Goal: Transaction & Acquisition: Purchase product/service

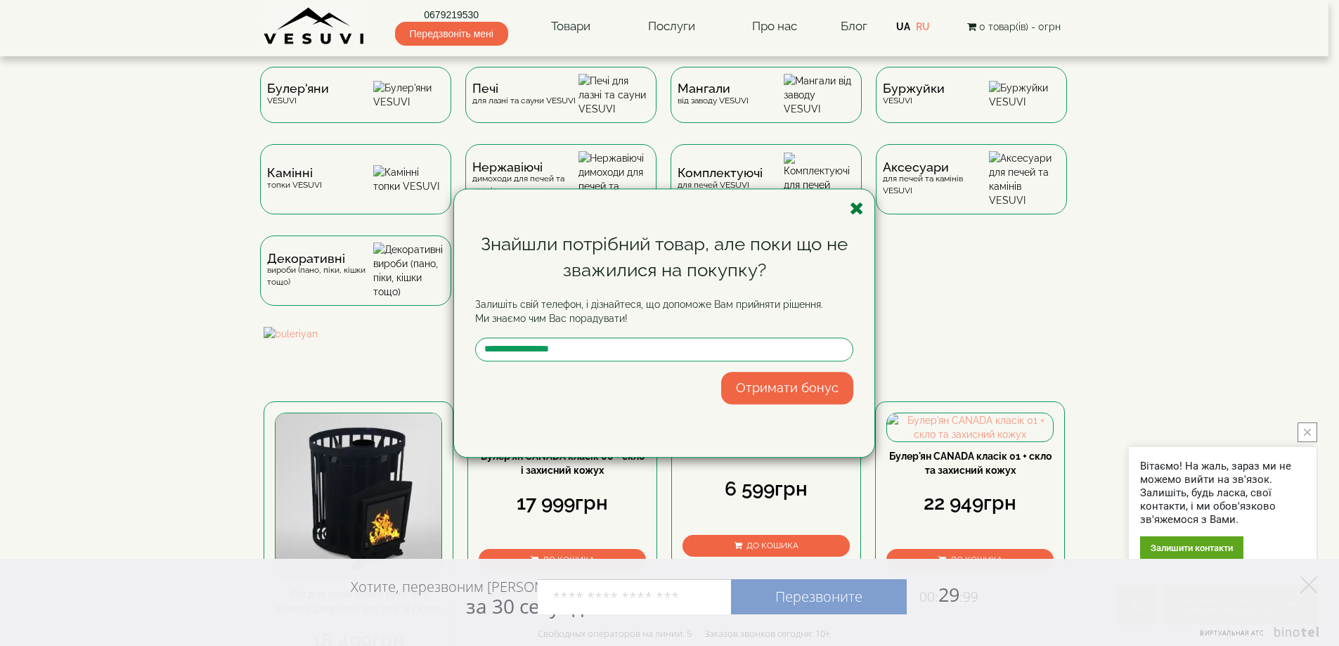
click at [856, 214] on icon "button" at bounding box center [857, 209] width 14 height 18
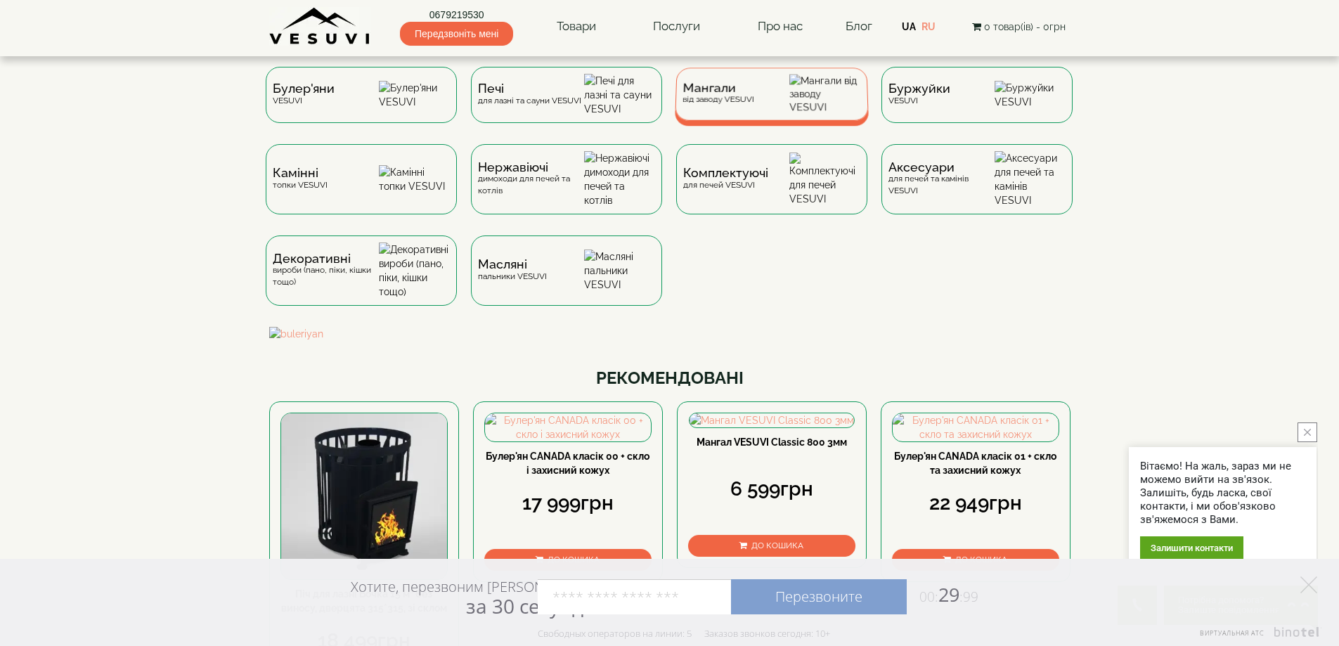
click at [735, 93] on span "Мангали" at bounding box center [718, 88] width 72 height 11
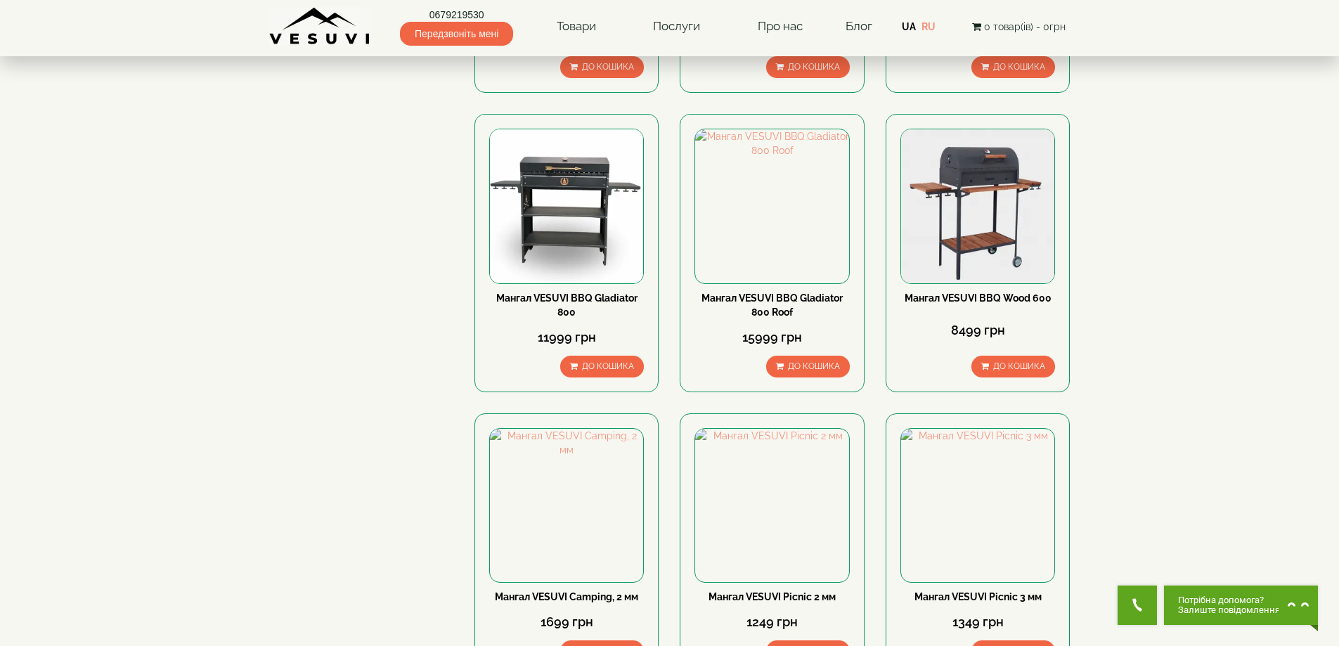
scroll to position [1897, 0]
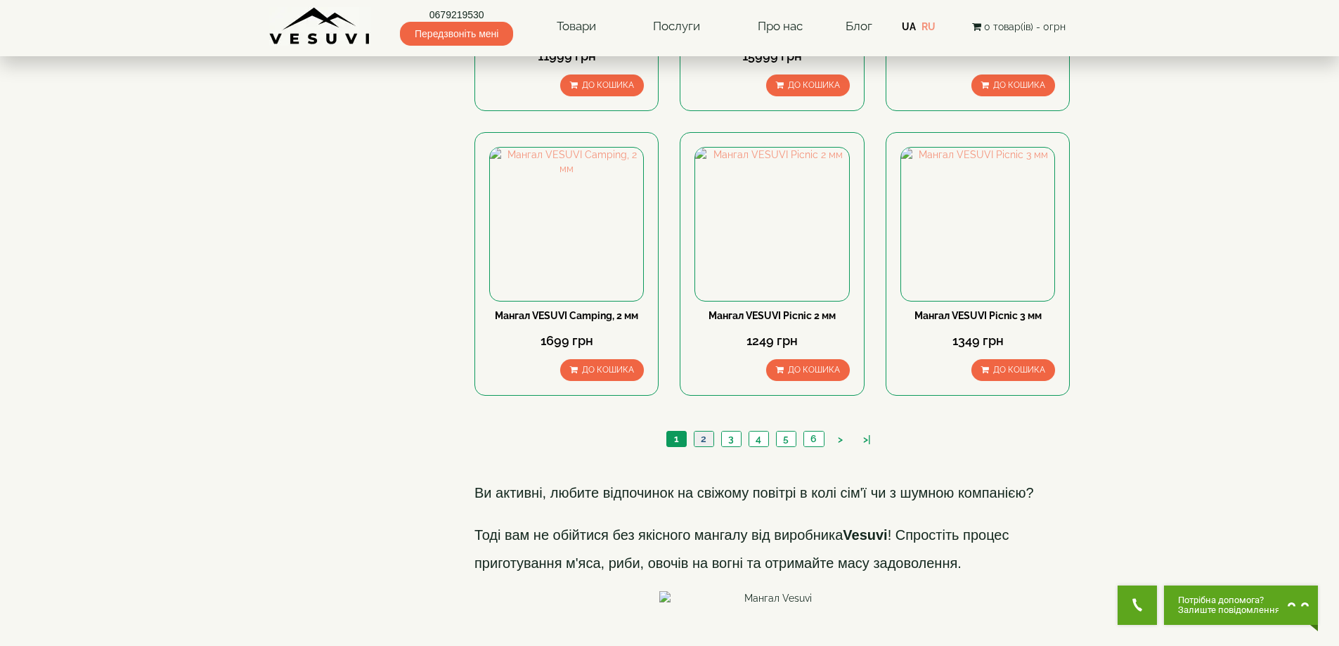
click at [706, 431] on link "2" at bounding box center [704, 438] width 20 height 15
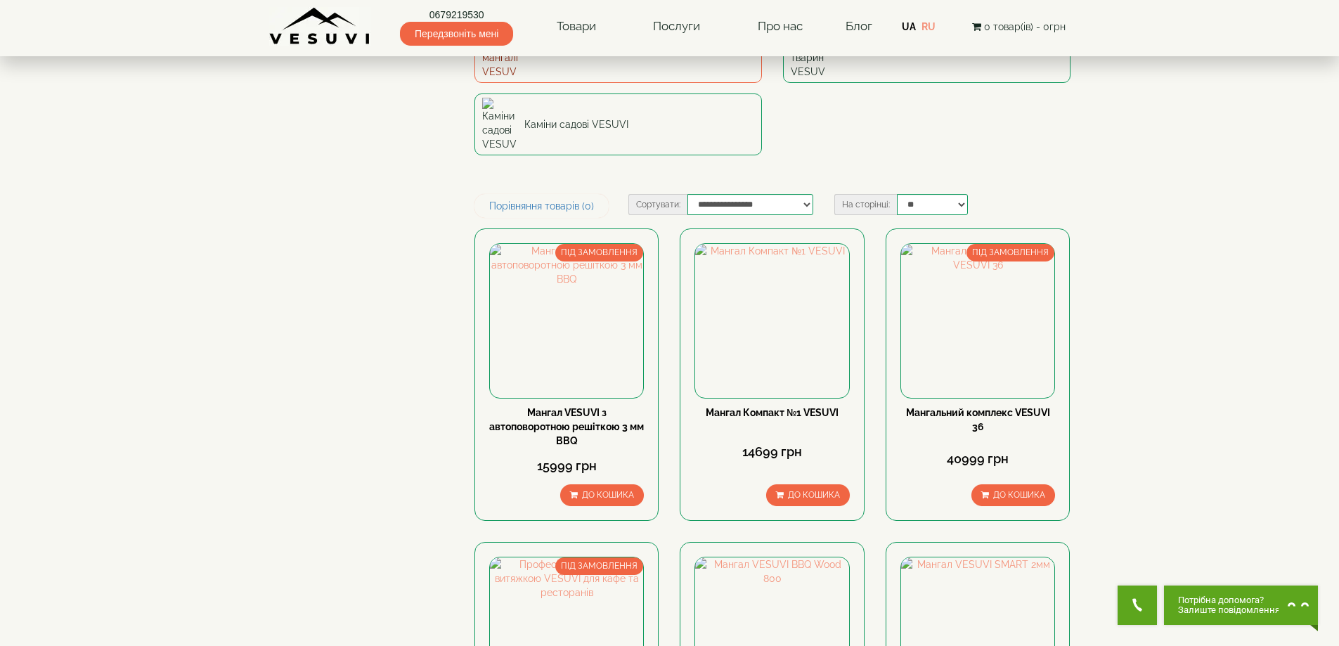
scroll to position [703, 0]
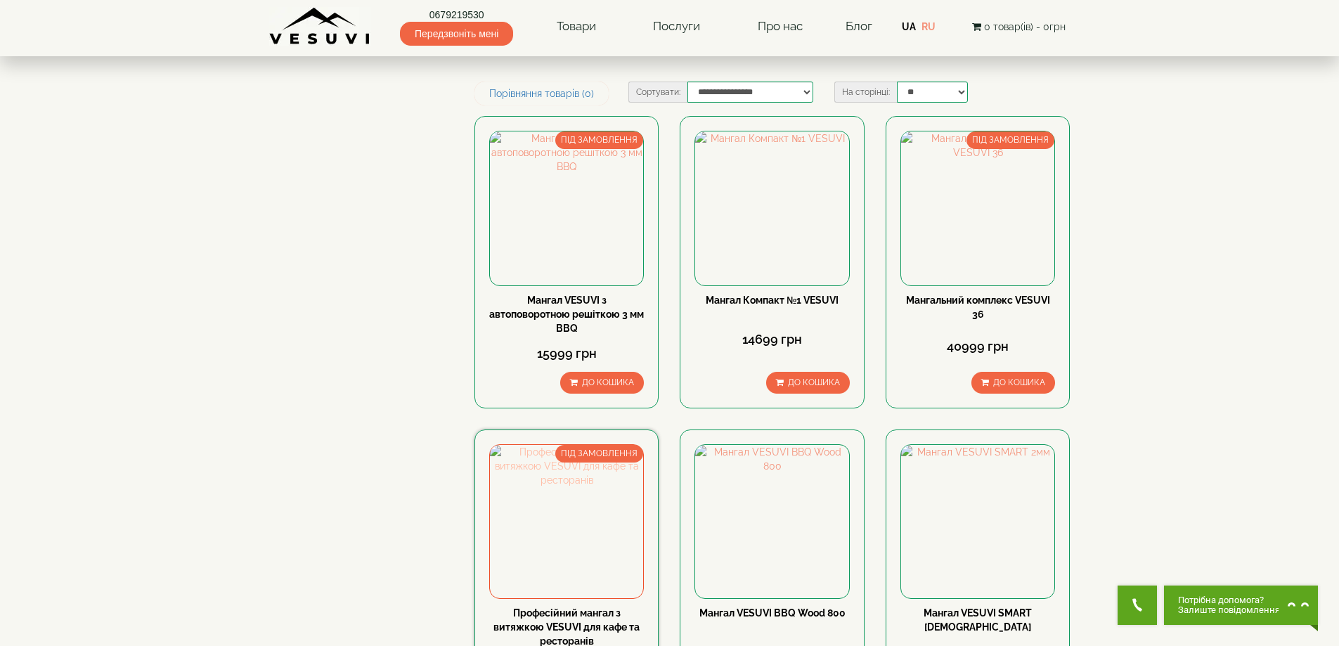
click at [587, 445] on img at bounding box center [566, 521] width 153 height 153
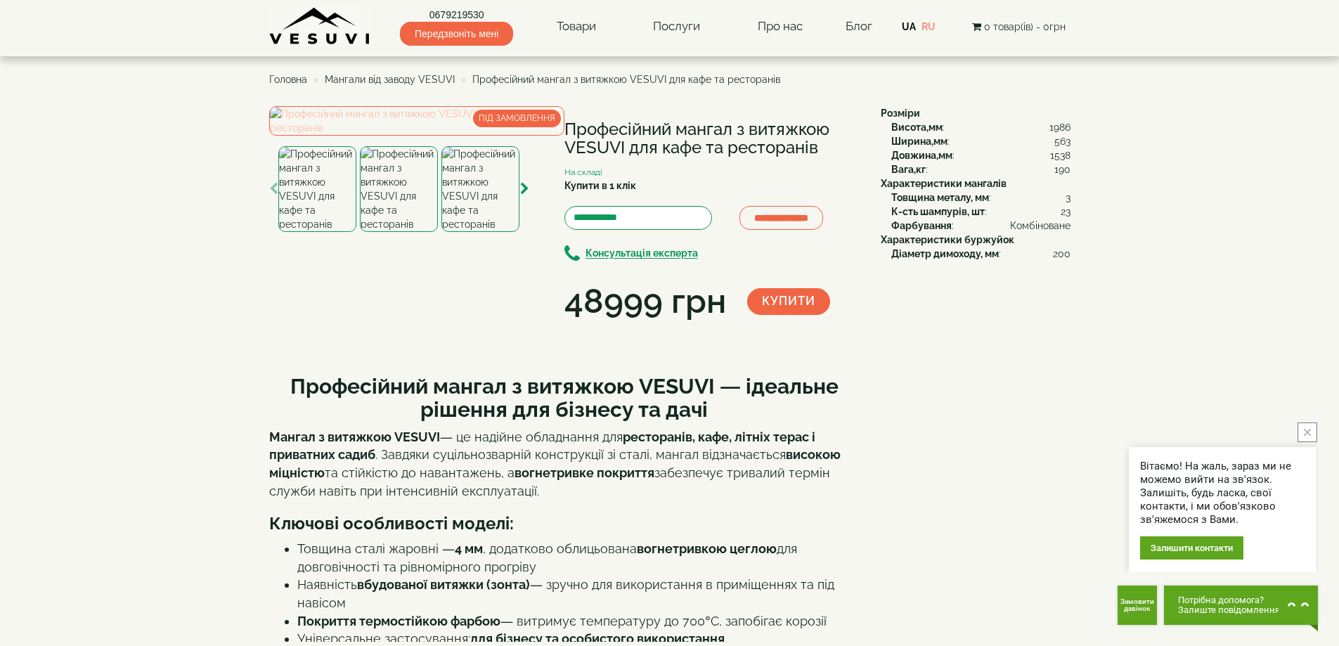
drag, startPoint x: 421, startPoint y: 188, endPoint x: 337, endPoint y: 266, distance: 115.3
click at [337, 136] on img at bounding box center [416, 121] width 295 height 30
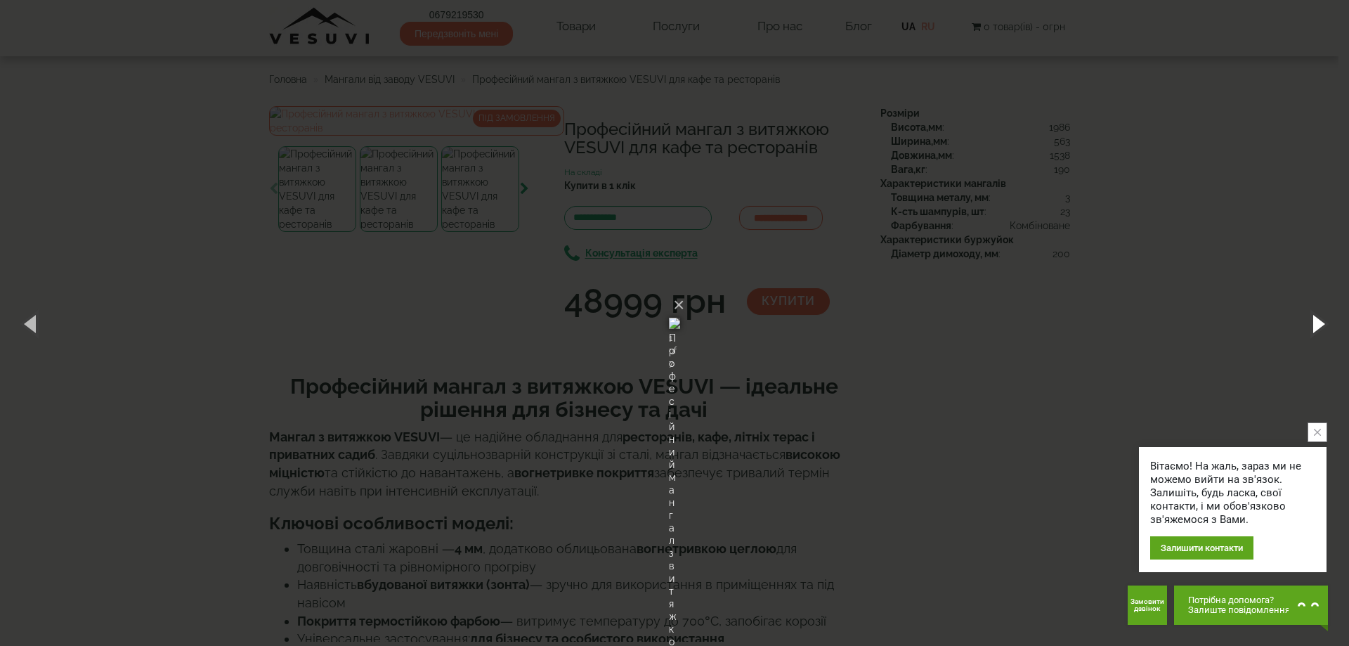
click at [1321, 314] on button "button" at bounding box center [1317, 323] width 63 height 77
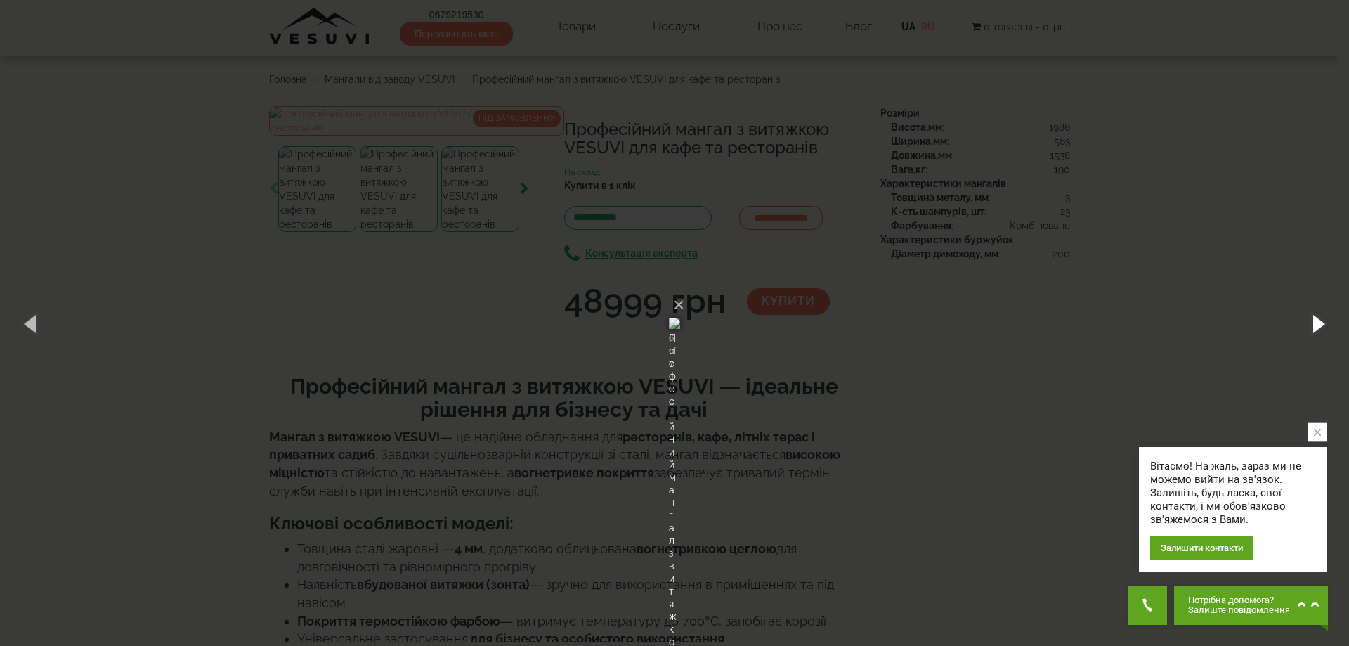
click at [1321, 314] on button "button" at bounding box center [1317, 323] width 63 height 77
